Goal: Task Accomplishment & Management: Manage account settings

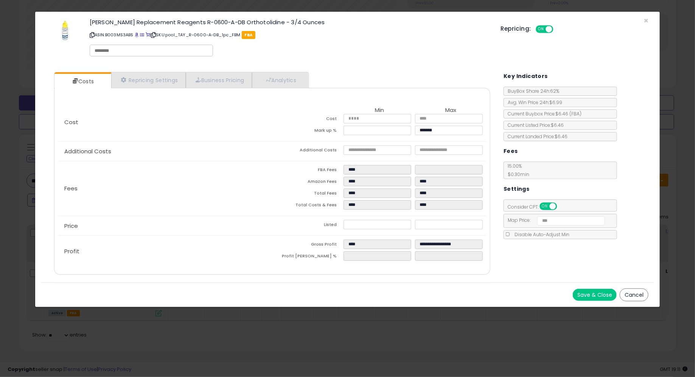
scroll to position [155, 381]
click at [646, 22] on span "×" at bounding box center [645, 20] width 5 height 11
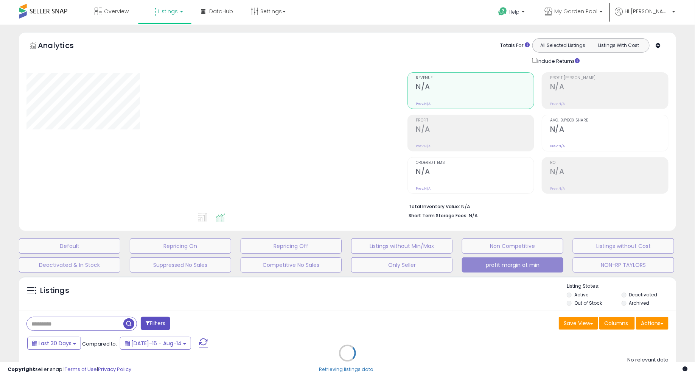
scroll to position [86, 0]
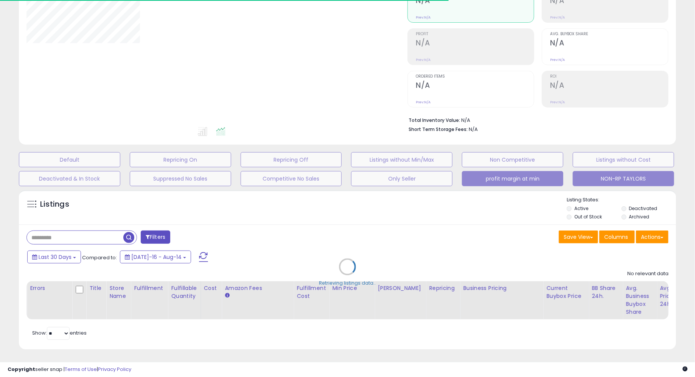
click at [614, 177] on button "NON-RP TAYLORS" at bounding box center [623, 178] width 101 height 15
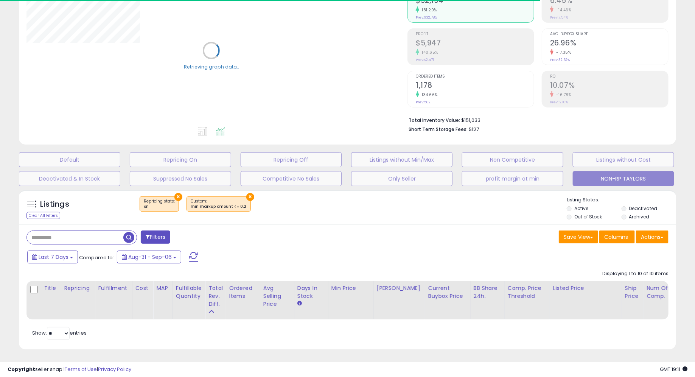
type input "*********"
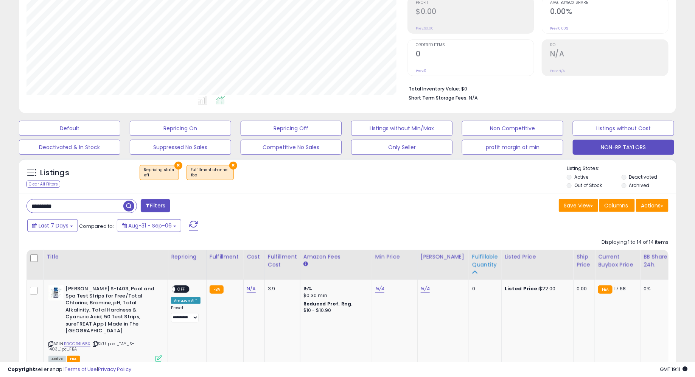
scroll to position [155, 381]
click at [475, 257] on div "Fulfillable Quantity" at bounding box center [485, 261] width 26 height 16
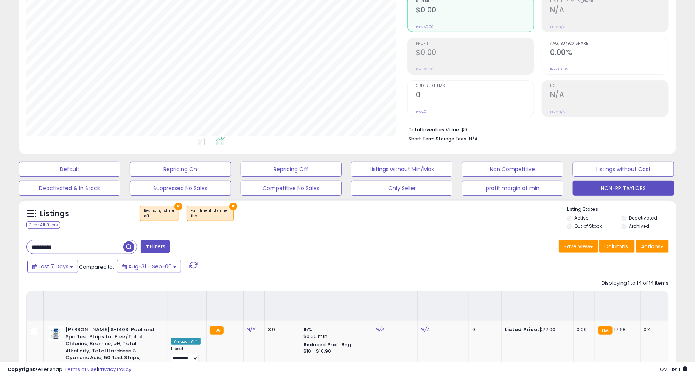
scroll to position [0, 0]
